Goal: Task Accomplishment & Management: Use online tool/utility

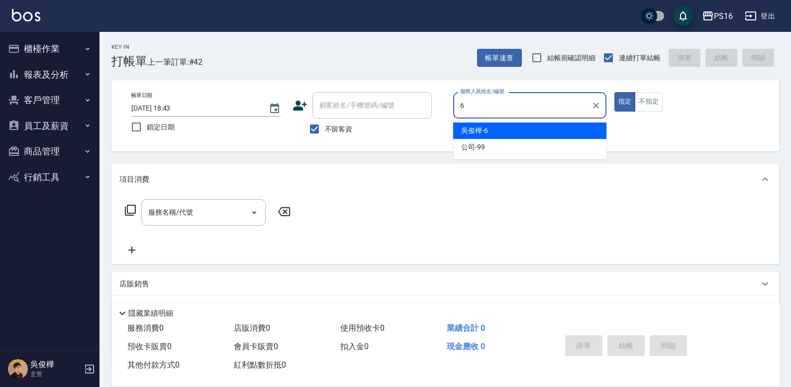
type input "吳俊樺-6"
type button "true"
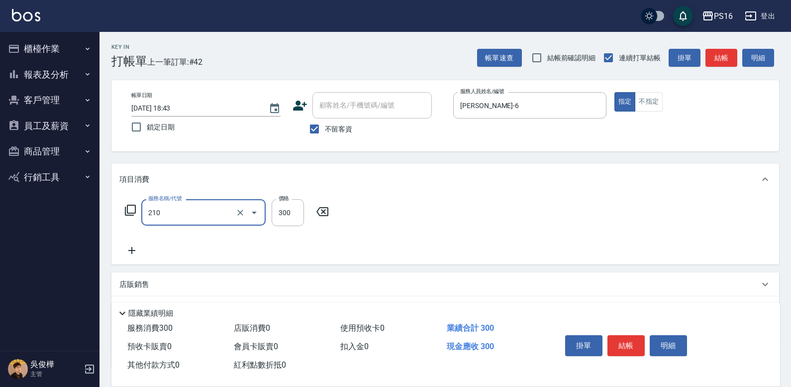
type input "歐娜洗髮精(210)"
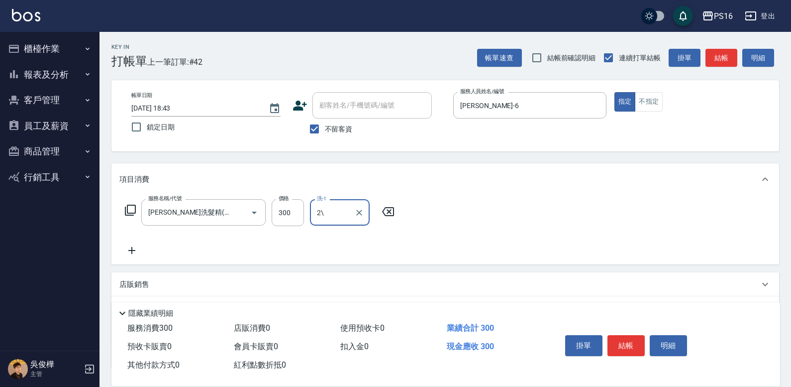
type input "2"
type input "簡伃伶-3"
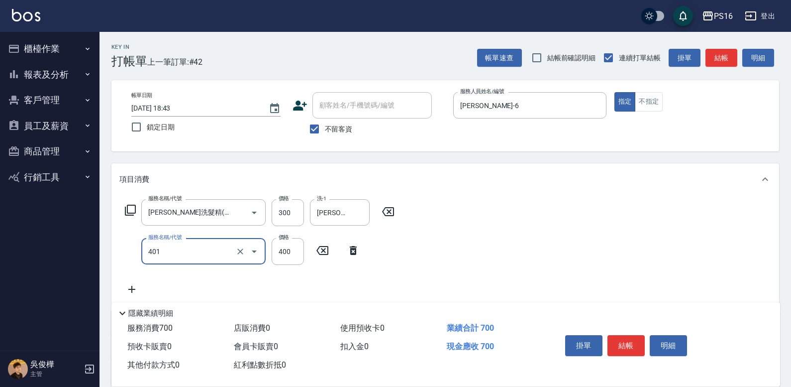
type input "剪髮(401)"
type input "300"
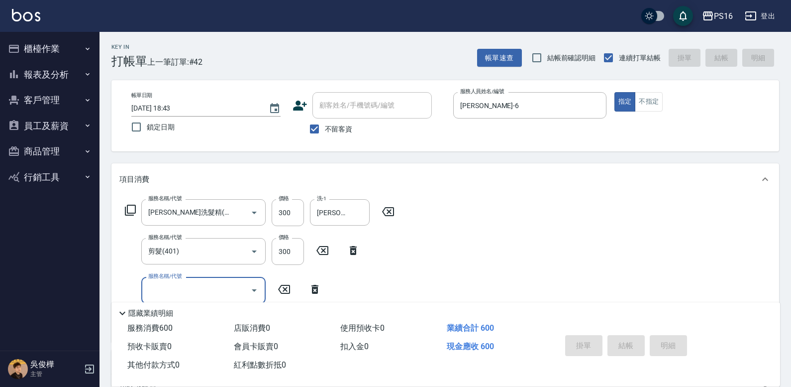
type input "2025/09/12 19:29"
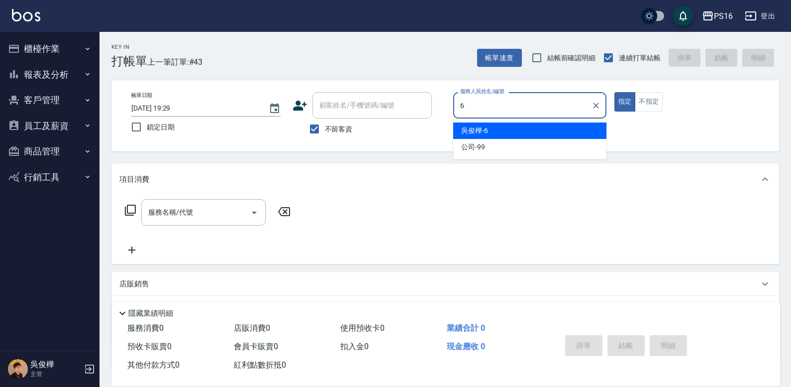
type input "吳俊樺-6"
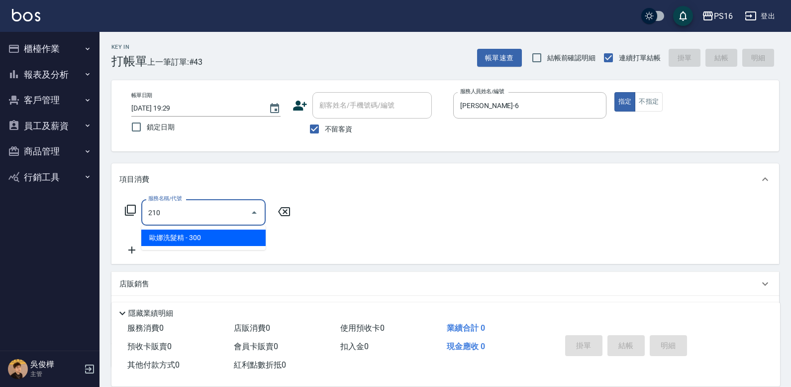
type input "歐娜洗髮精(210)"
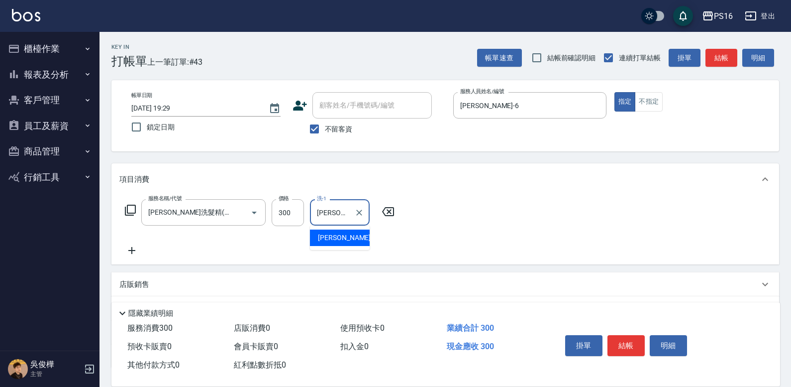
type input "程孜揚-24"
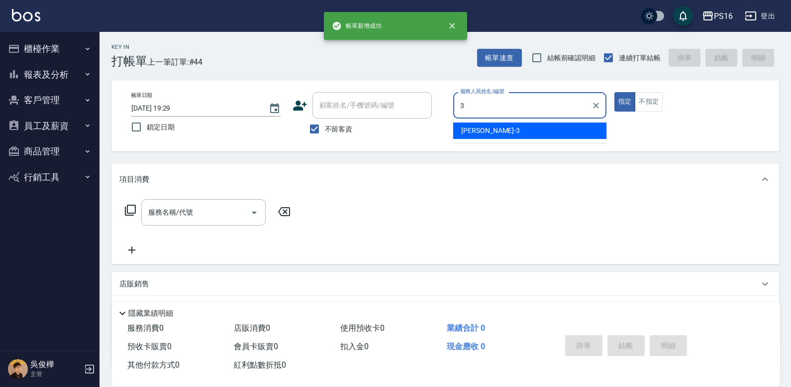
type input "簡伃伶-3"
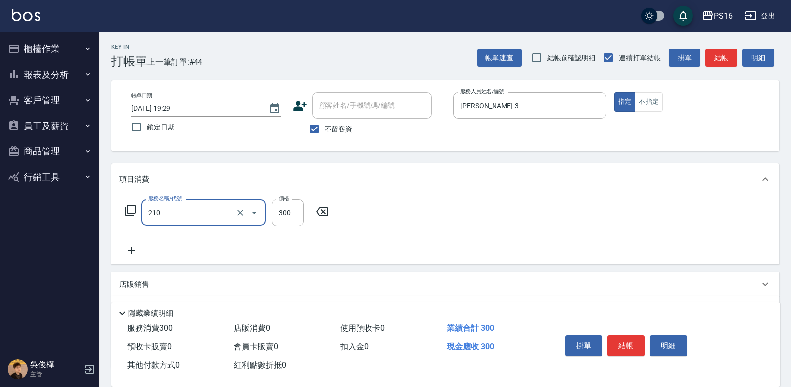
type input "歐娜洗髮精(210)"
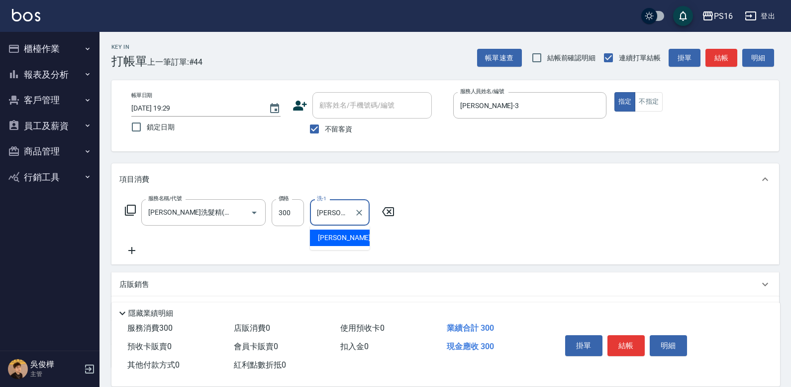
type input "簡伃伶-3"
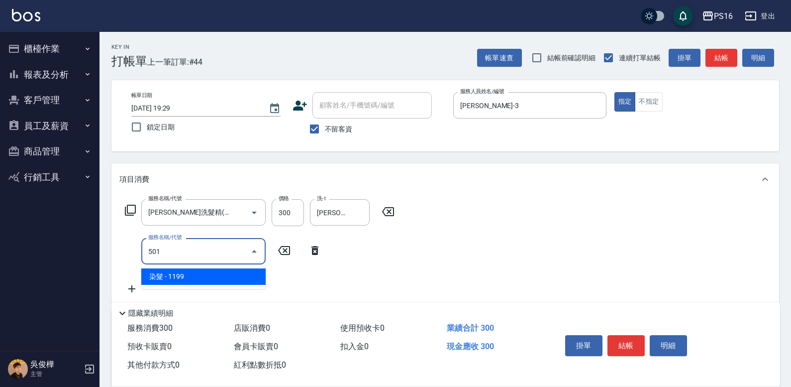
type input "染髮(501)"
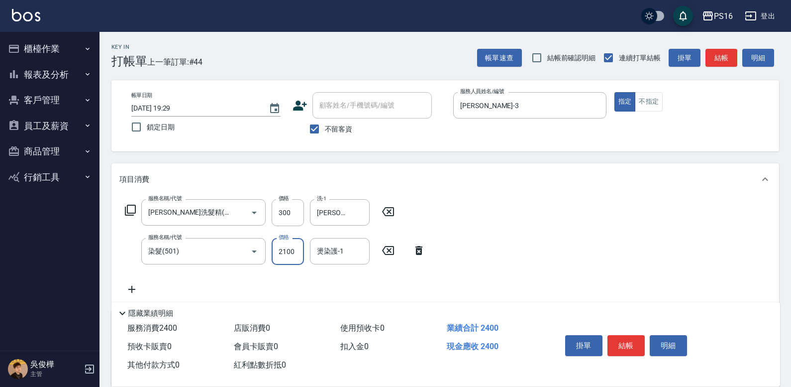
type input "2100"
type input "簡伃伶-3"
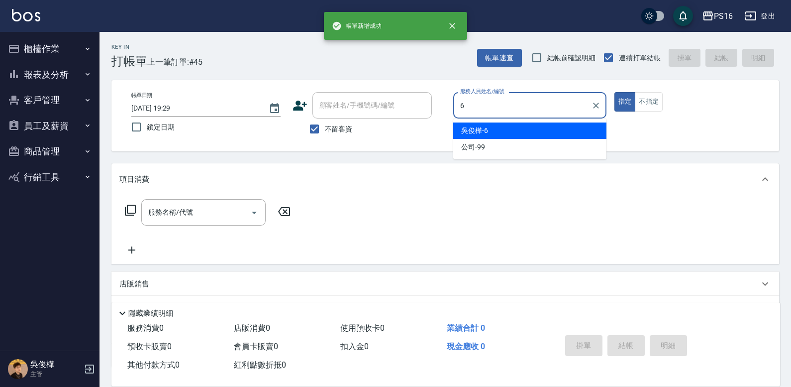
type input "吳俊樺-6"
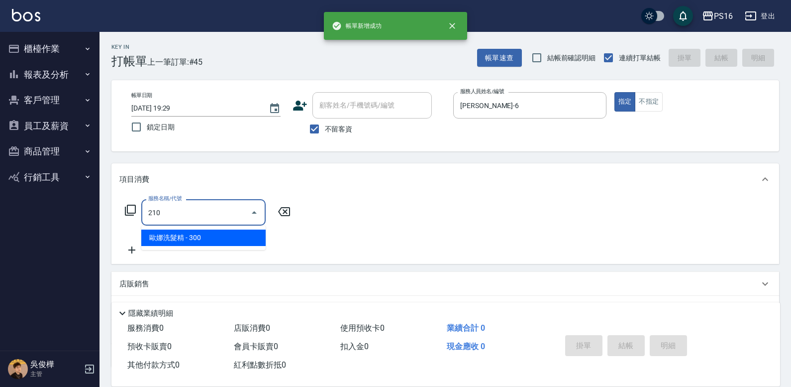
type input "歐娜洗髮精(210)"
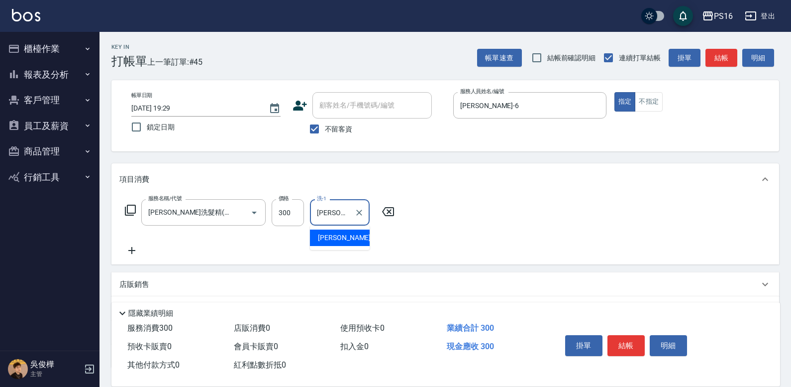
type input "程孜揚-24"
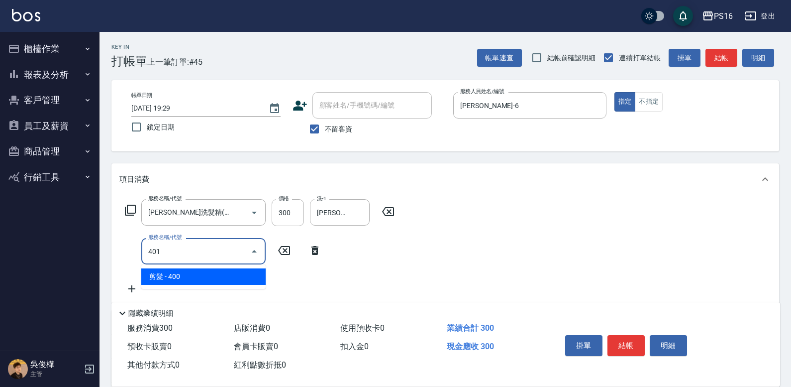
type input "剪髮(401)"
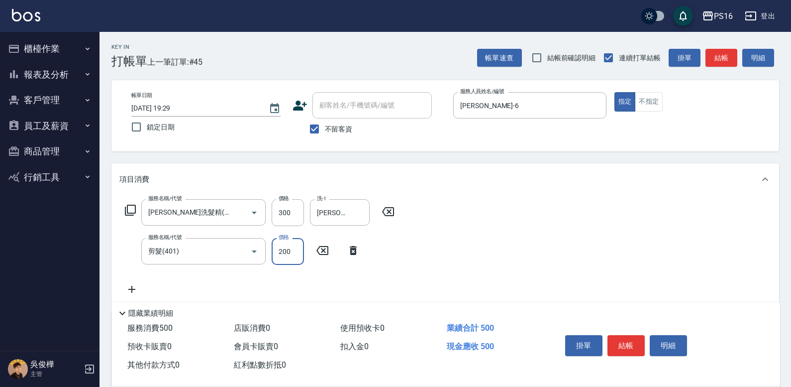
type input "200"
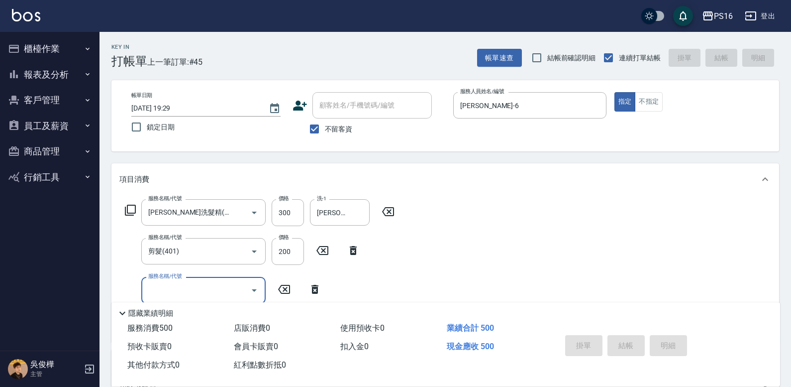
type input "2025/09/12 19:30"
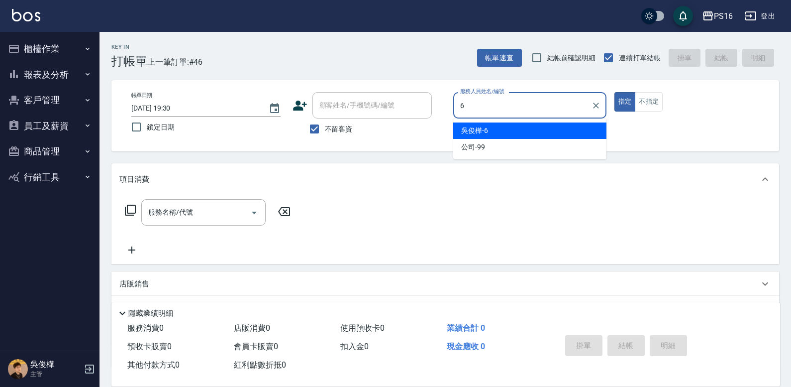
type input "吳俊樺-6"
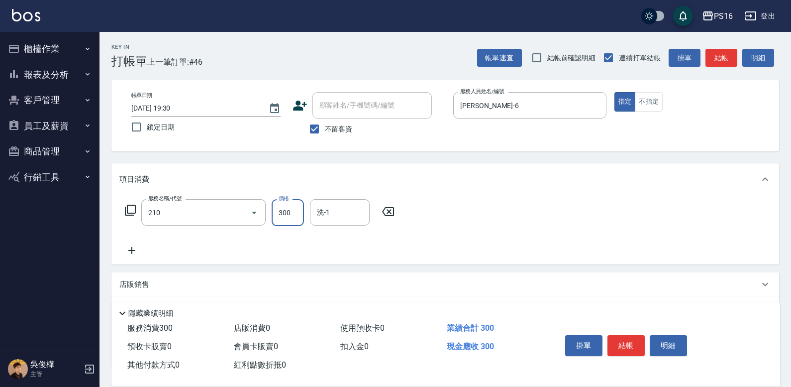
type input "歐娜洗髮精(210)"
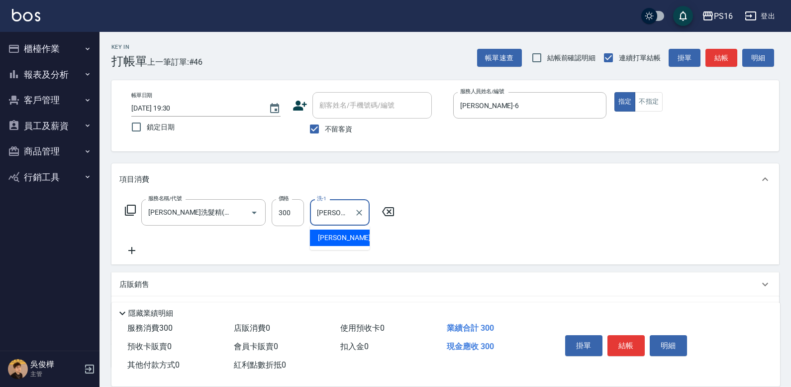
type input "林裕芳-21"
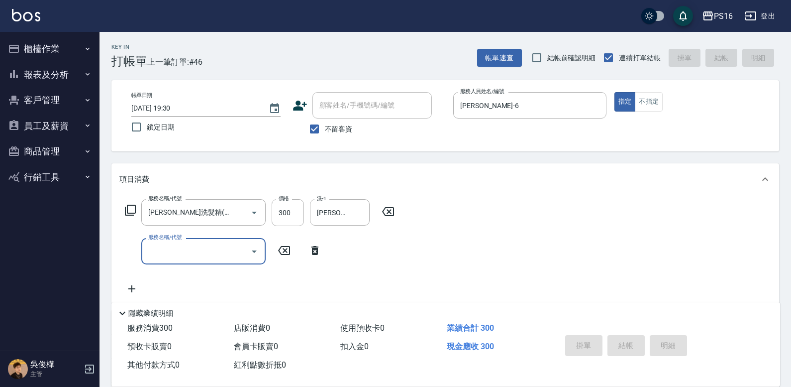
type input "2025/09/12 20:22"
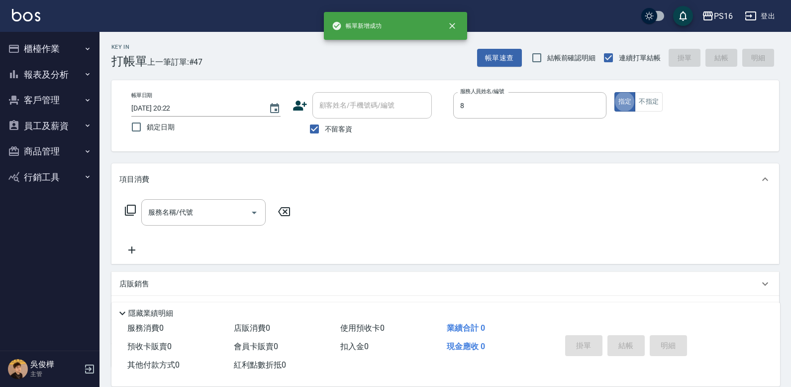
type input "簡君文-8"
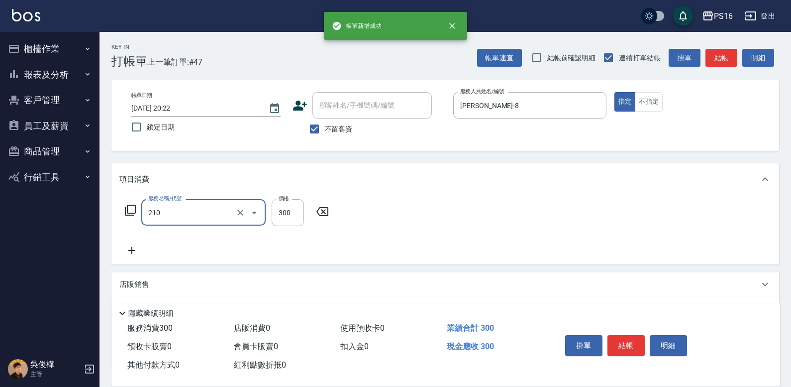
type input "歐娜洗髮精(210)"
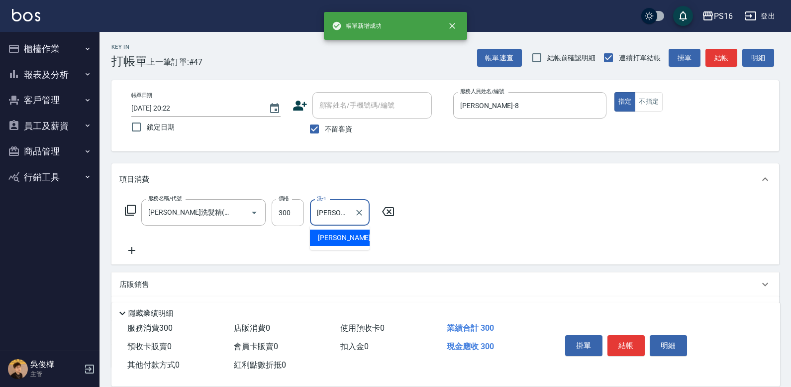
type input "吳梅倩-28"
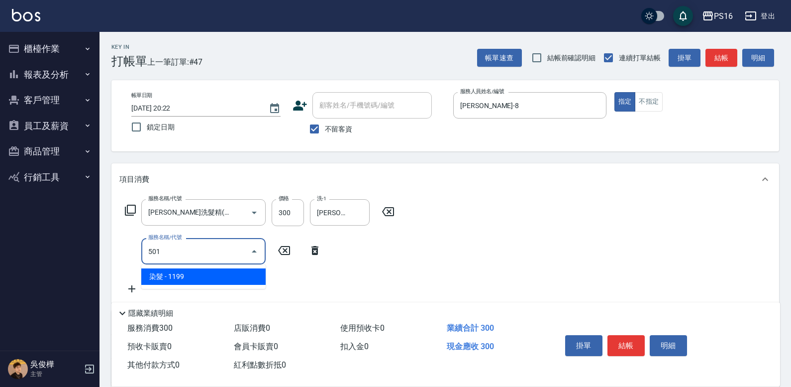
type input "染髮(501)"
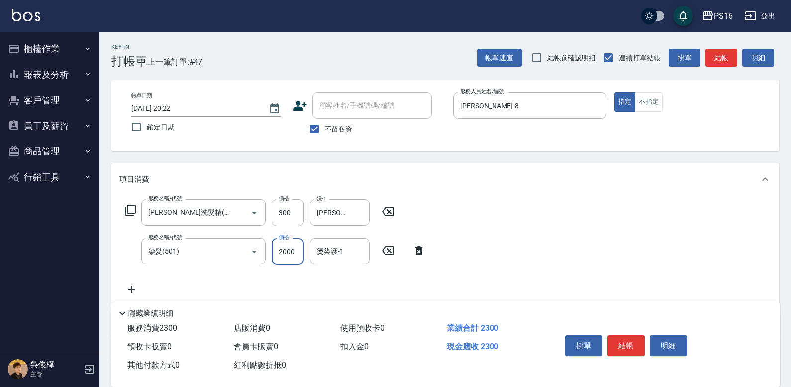
type input "2000"
type input "吳梅倩-28"
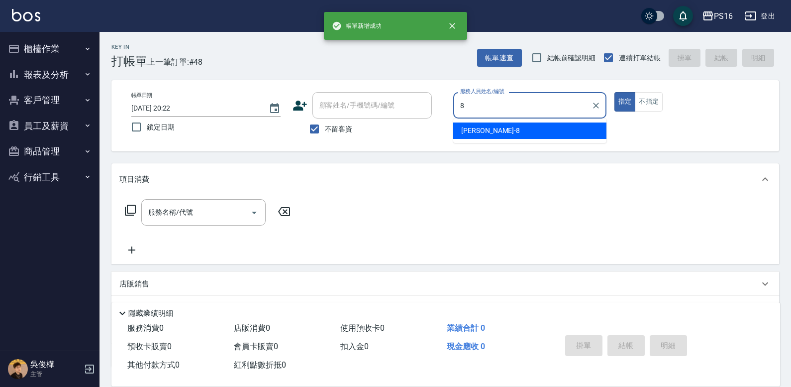
type input "簡君文-8"
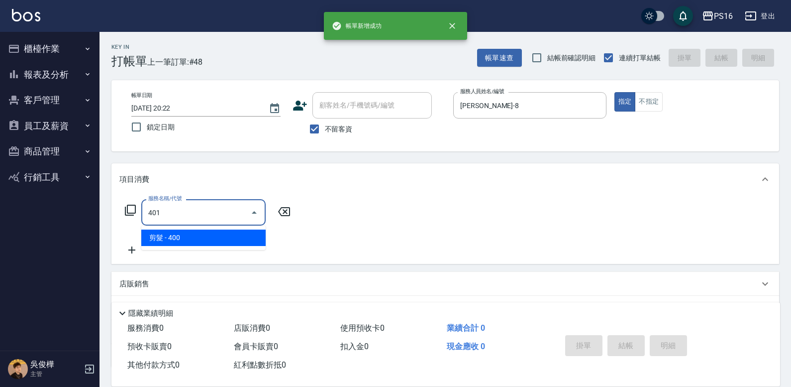
type input "剪髮(401)"
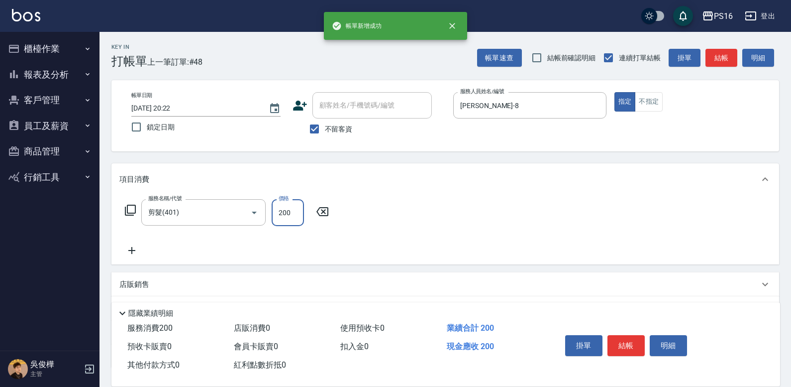
type input "200"
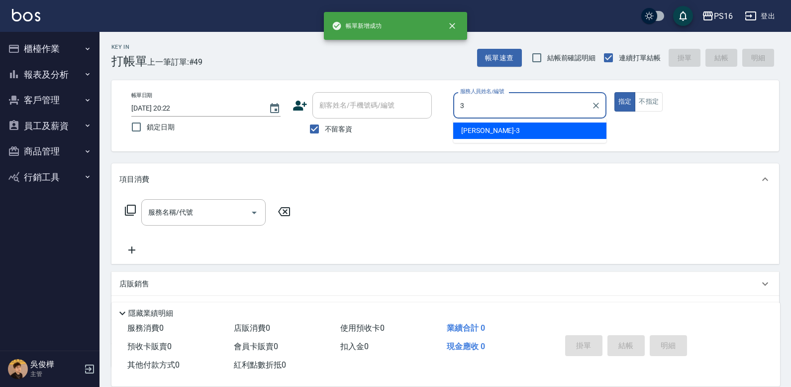
type input "簡伃伶-3"
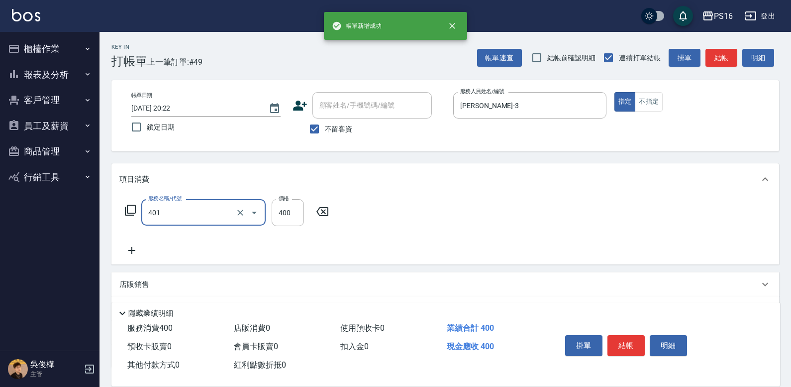
type input "剪髮(401)"
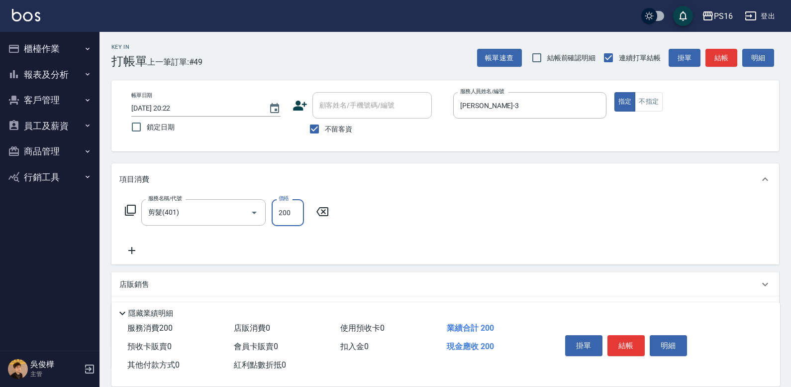
type input "200"
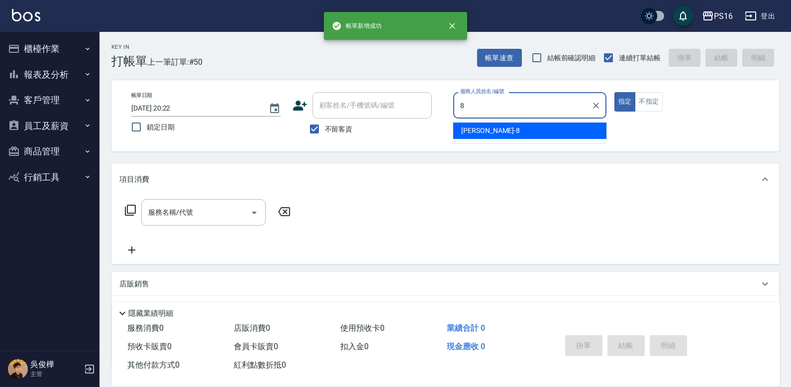
type input "簡君文-8"
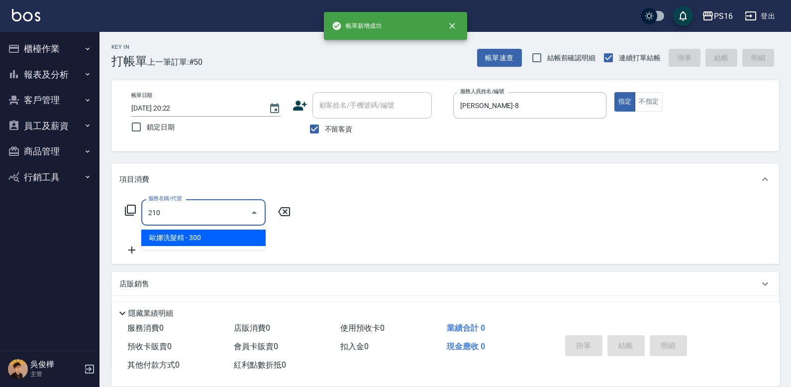
type input "歐娜洗髮精(210)"
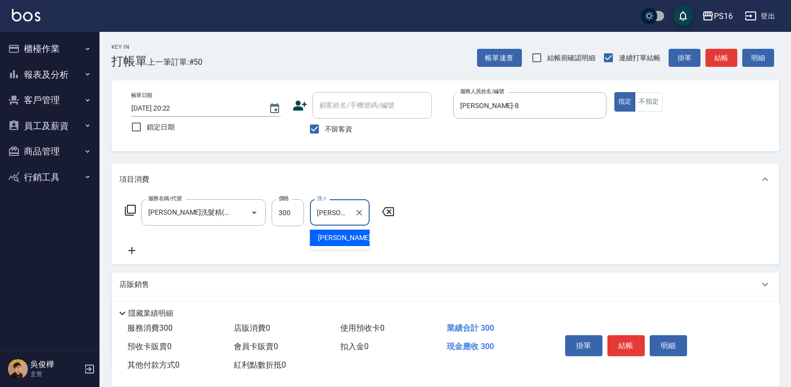
type input "林裕芳-21"
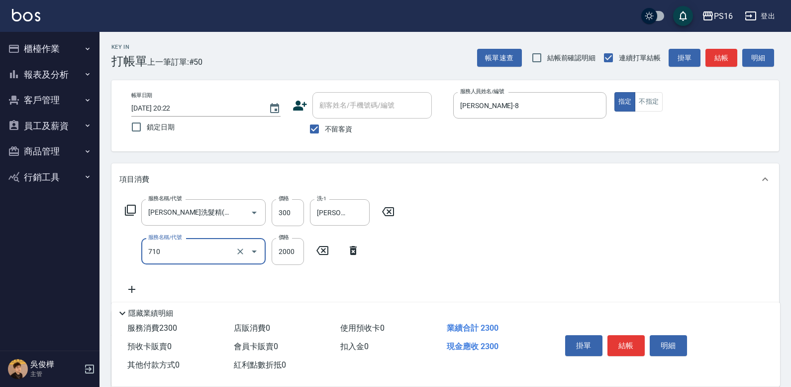
type input "髮善4段護髮2000(710)"
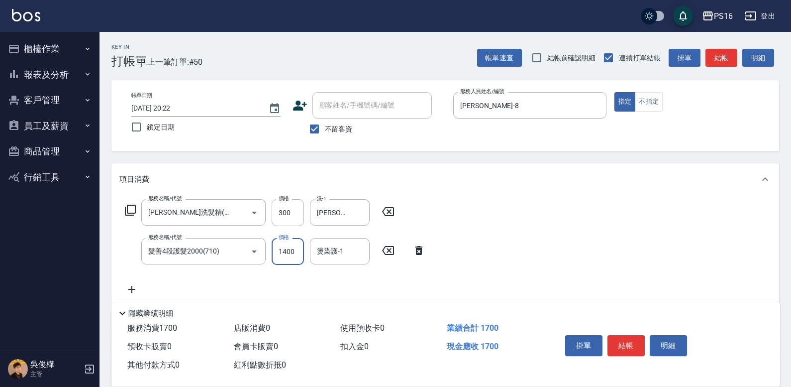
type input "1400"
type input "林裕芳-21"
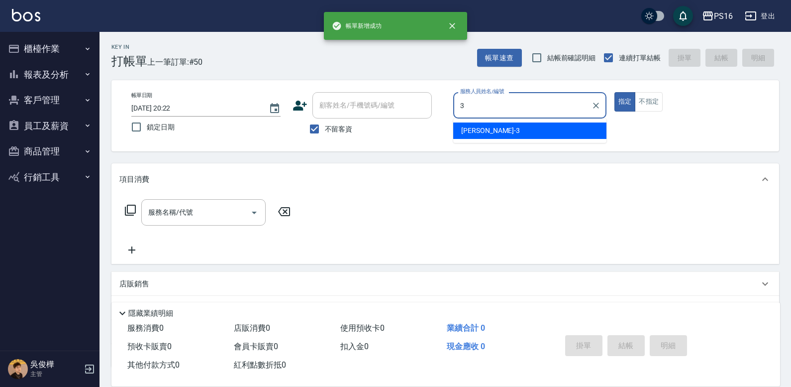
type input "簡伃伶-3"
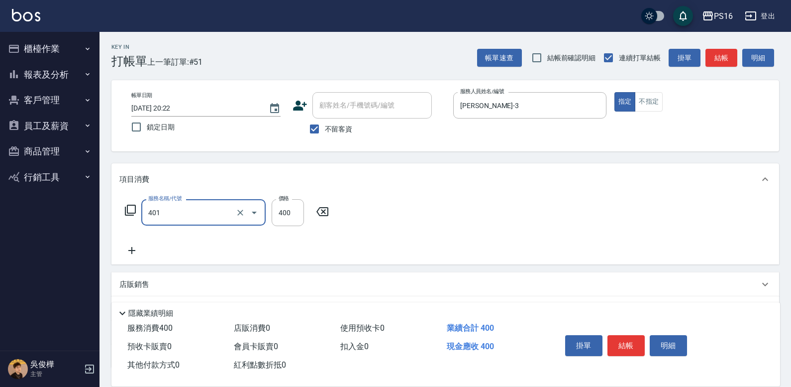
type input "剪髮(401)"
type input "100"
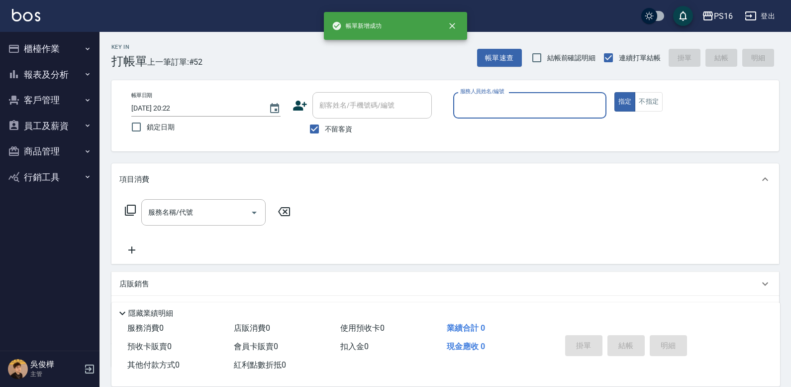
click at [67, 49] on button "櫃檯作業" at bounding box center [50, 49] width 92 height 26
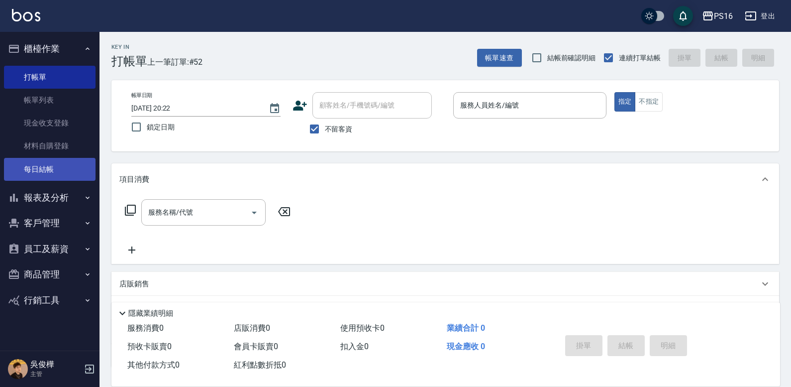
click at [69, 177] on link "每日結帳" at bounding box center [50, 169] width 92 height 23
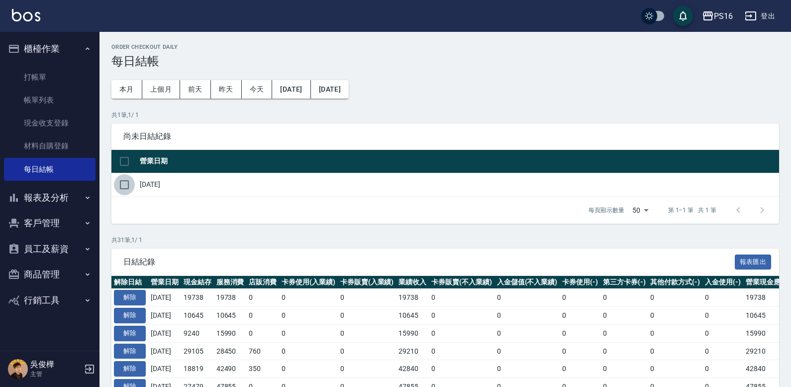
click at [132, 184] on input "checkbox" at bounding box center [124, 184] width 21 height 21
checkbox input "true"
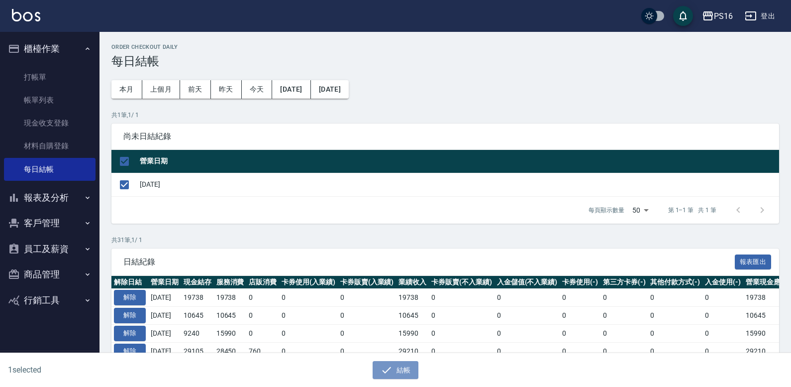
drag, startPoint x: 400, startPoint y: 370, endPoint x: 404, endPoint y: 247, distance: 122.5
click at [400, 369] on button "結帳" at bounding box center [396, 370] width 46 height 18
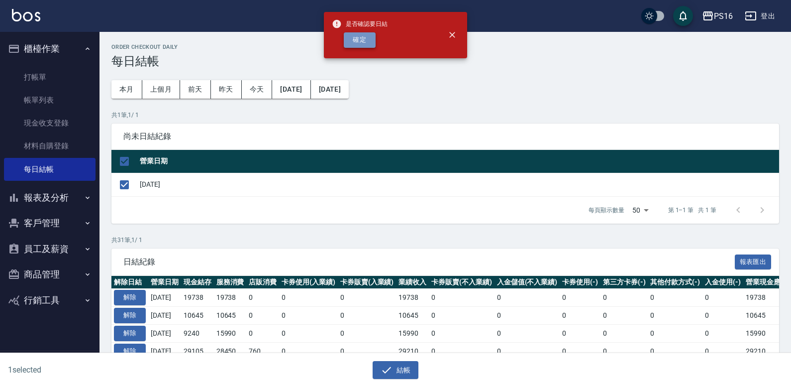
click at [363, 44] on button "確定" at bounding box center [360, 39] width 32 height 15
checkbox input "false"
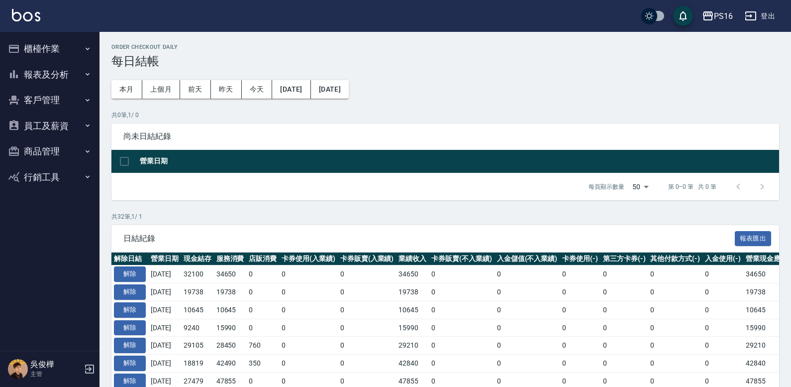
click at [52, 76] on button "報表及分析" at bounding box center [50, 75] width 92 height 26
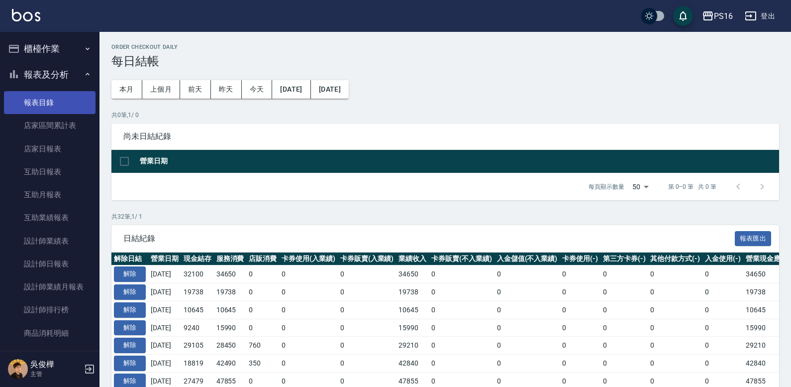
click at [60, 95] on link "報表目錄" at bounding box center [50, 102] width 92 height 23
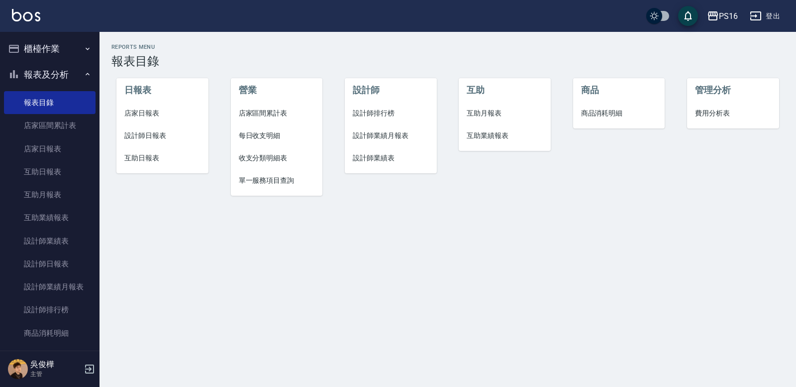
click at [138, 113] on span "店家日報表" at bounding box center [162, 113] width 76 height 10
click at [148, 131] on span "設計師日報表" at bounding box center [162, 135] width 76 height 10
click at [154, 155] on span "互助日報表" at bounding box center [162, 158] width 76 height 10
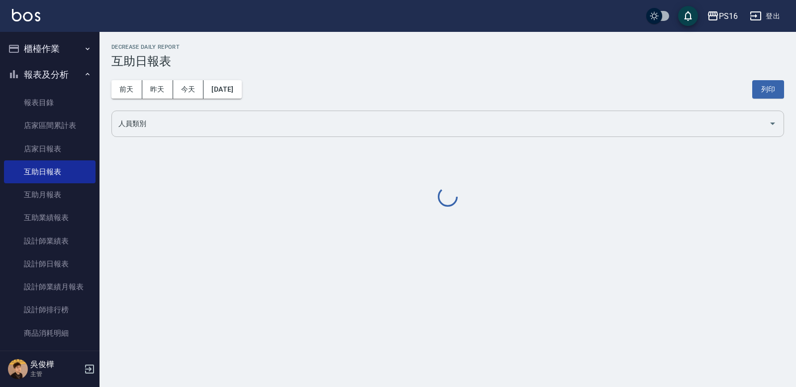
click at [168, 117] on input "人員類別" at bounding box center [440, 123] width 649 height 17
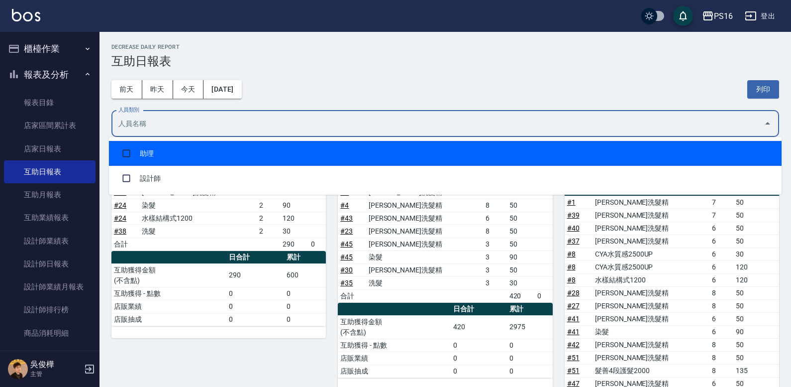
click at [178, 142] on li "助理" at bounding box center [445, 153] width 673 height 25
checkbox input "true"
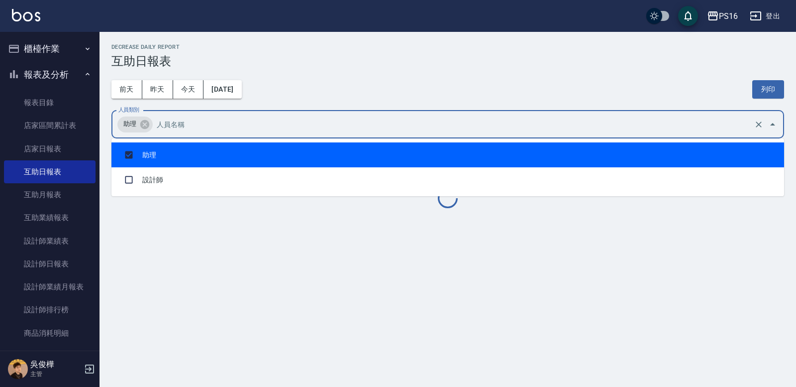
click at [343, 73] on div "[DATE] [DATE] [DATE] [DATE] 列印" at bounding box center [447, 89] width 673 height 42
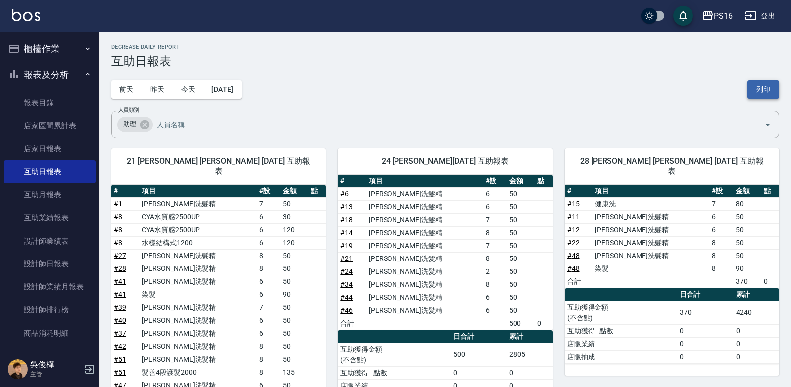
click at [778, 85] on button "列印" at bounding box center [764, 89] width 32 height 18
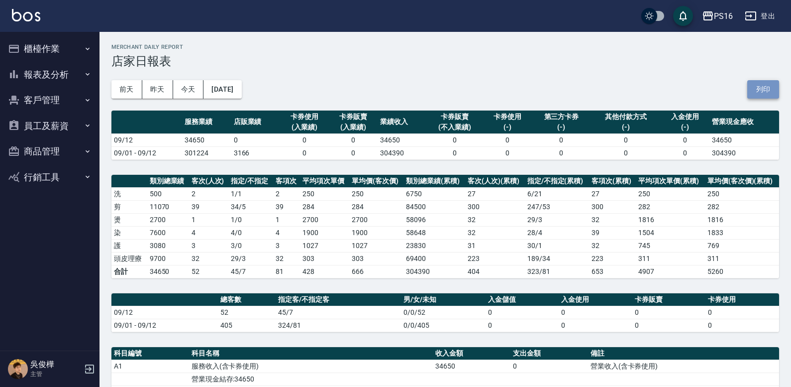
click at [764, 83] on button "列印" at bounding box center [764, 89] width 32 height 18
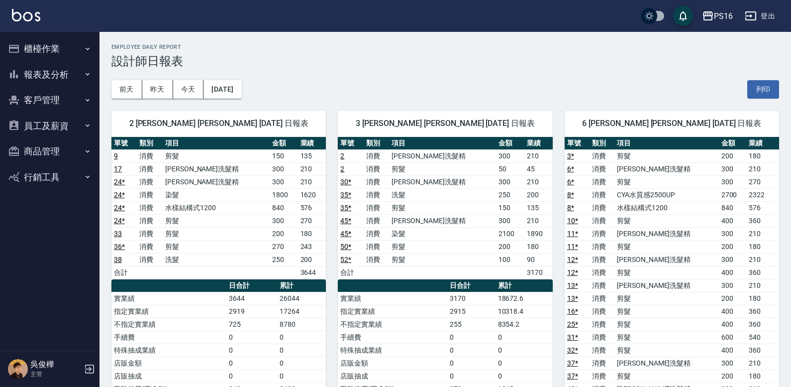
scroll to position [89, 0]
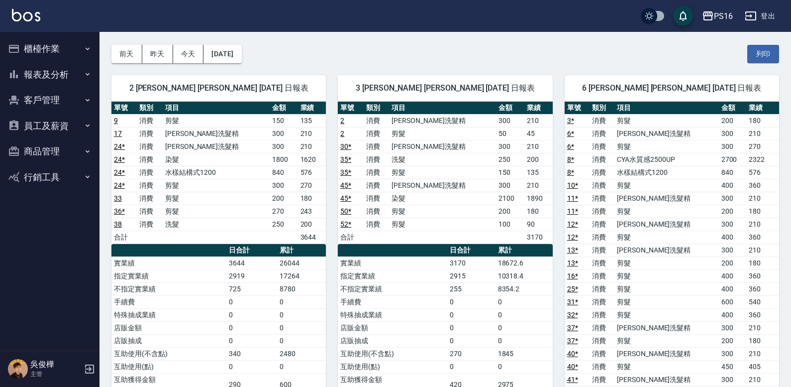
scroll to position [0, 0]
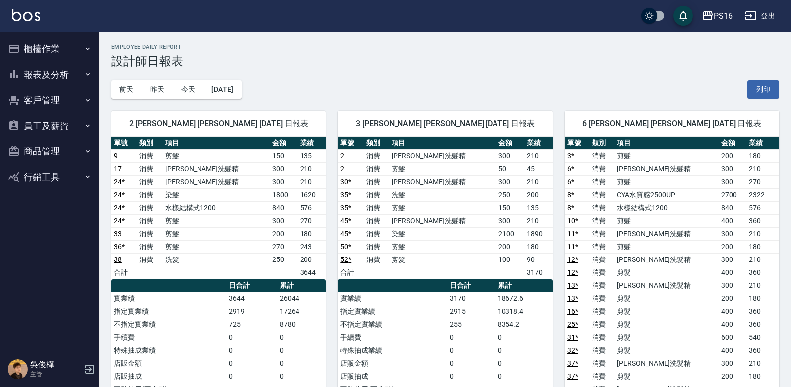
click at [764, 83] on button "列印" at bounding box center [764, 89] width 32 height 18
